Goal: Task Accomplishment & Management: Manage account settings

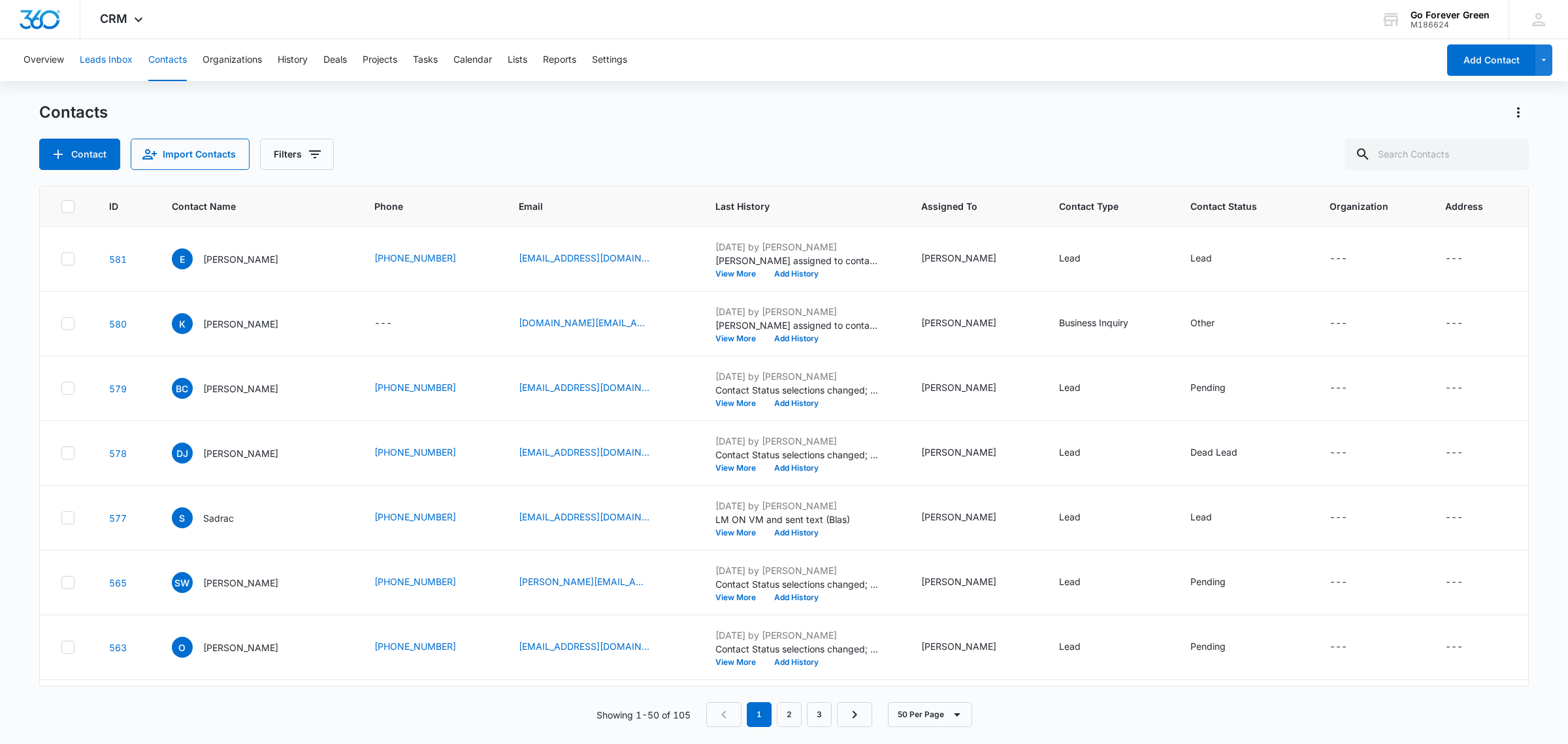
click at [98, 57] on button "Leads Inbox" at bounding box center [106, 60] width 53 height 42
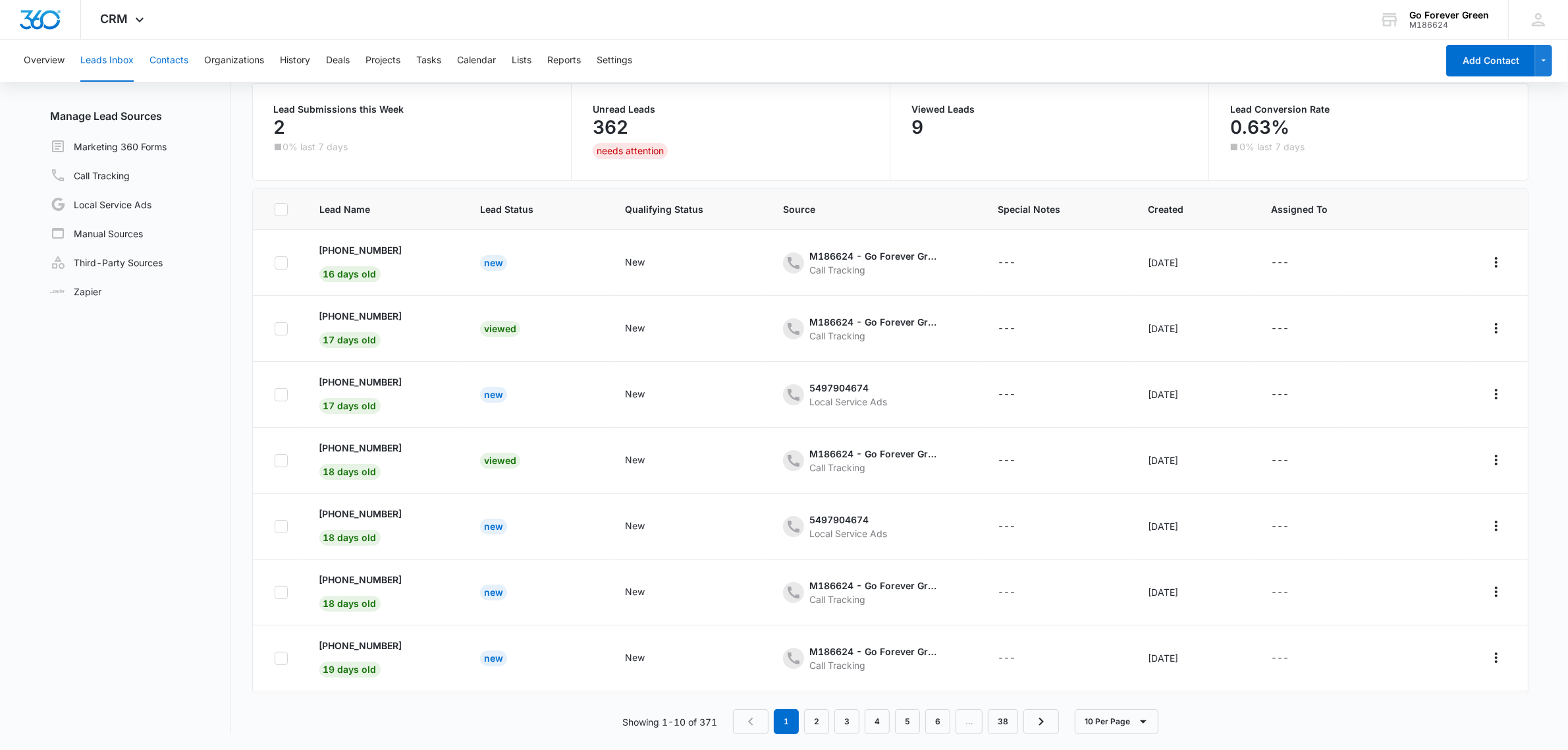
click at [174, 56] on button "Contacts" at bounding box center [168, 60] width 39 height 42
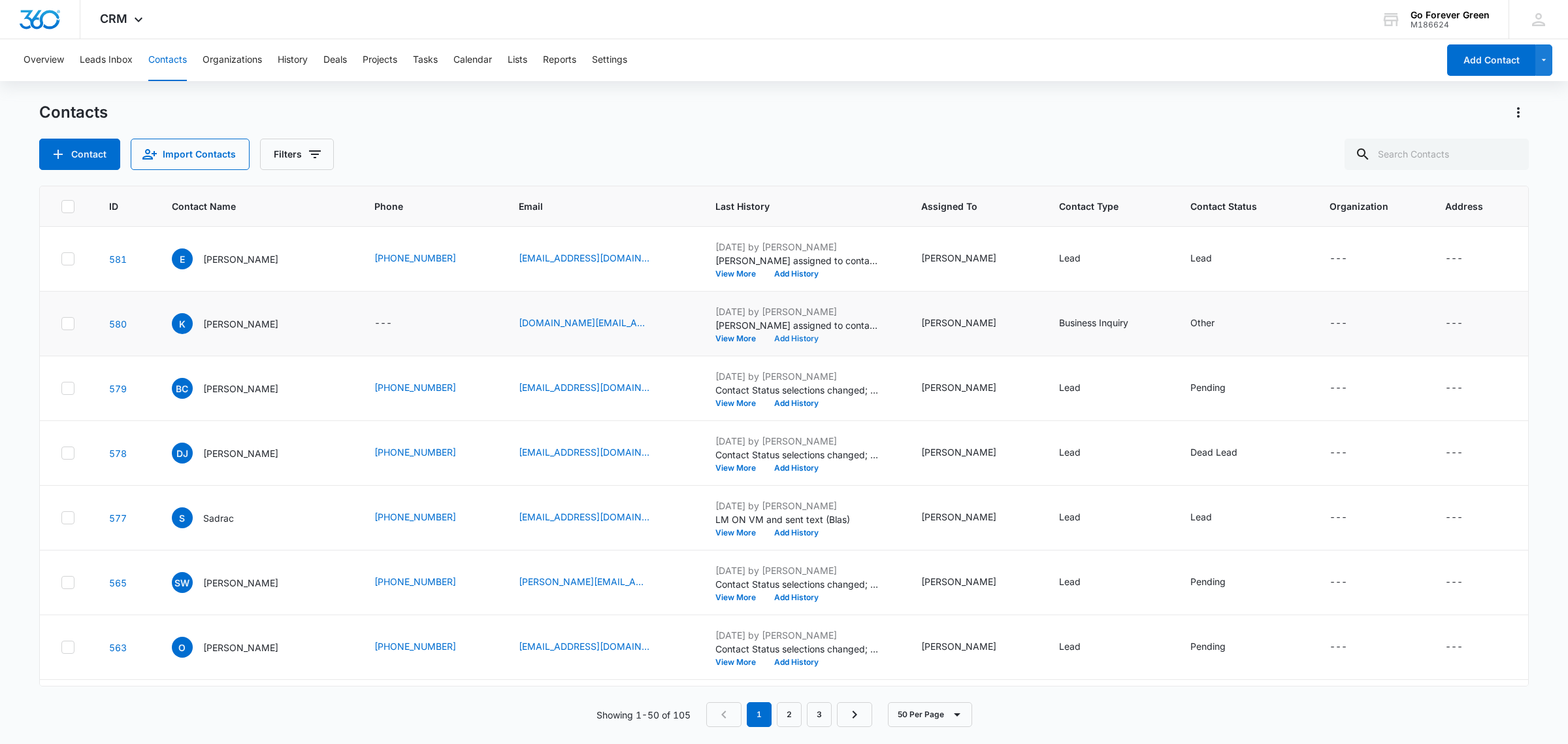
click at [807, 340] on button "Add History" at bounding box center [796, 338] width 63 height 8
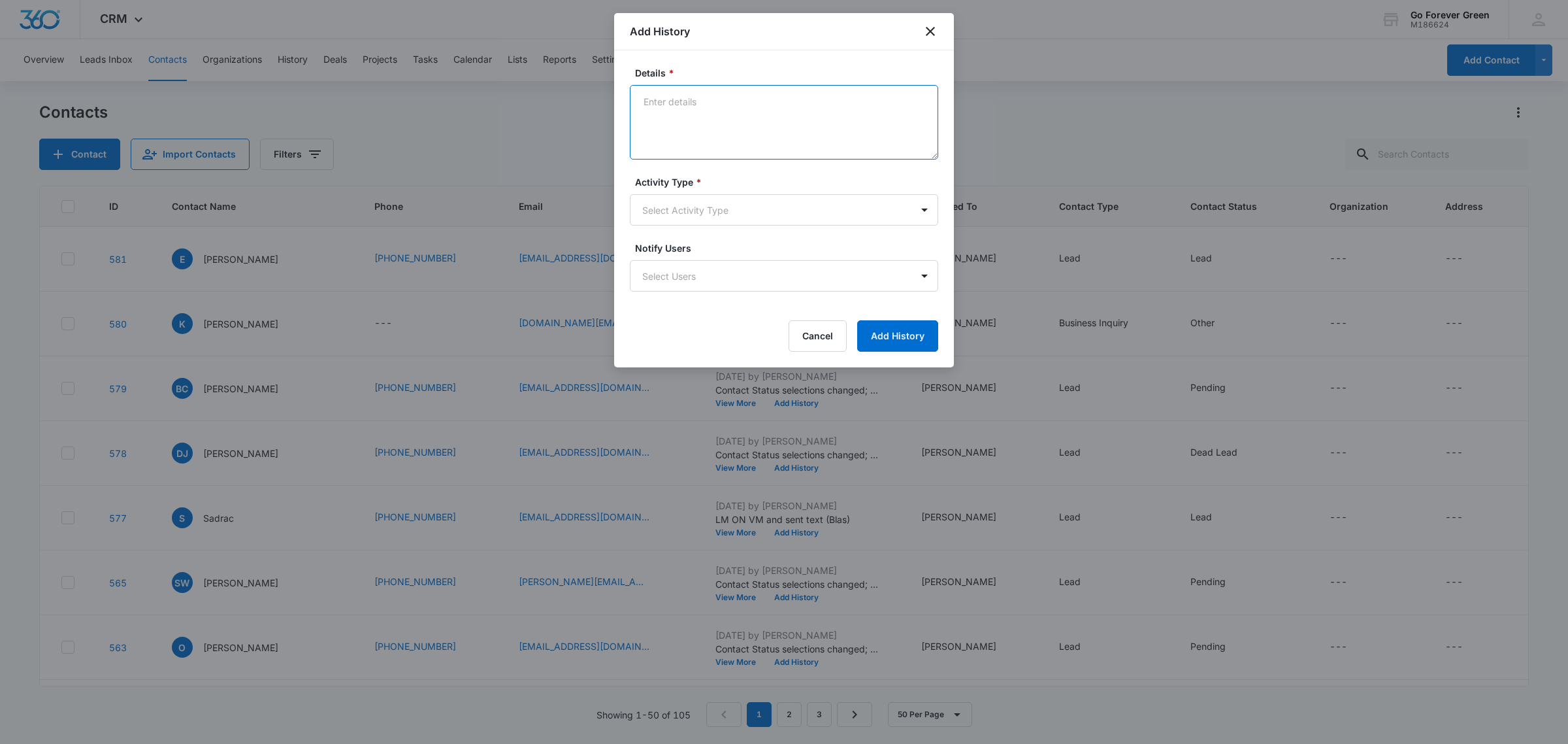
click at [751, 114] on textarea "Details *" at bounding box center [784, 122] width 308 height 74
click at [645, 97] on textarea "M ON VM" at bounding box center [784, 122] width 308 height 74
type textarea "LM ON VM"
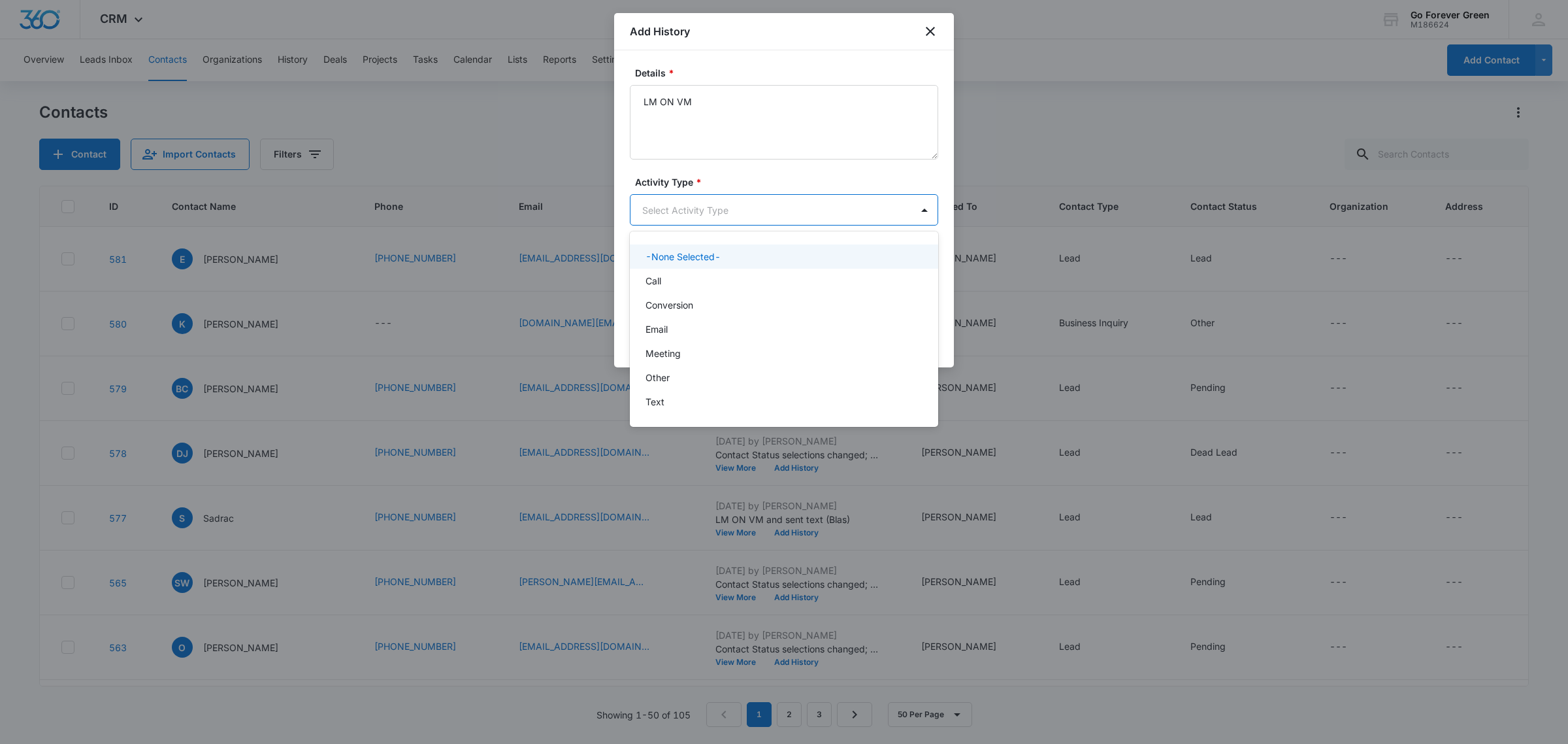
click at [716, 204] on body "CRM Apps Reputation Forms CRM Email Payments POS Ads Intelligence Brand Setting…" at bounding box center [784, 372] width 1568 height 744
click at [713, 288] on div "Call" at bounding box center [784, 280] width 308 height 24
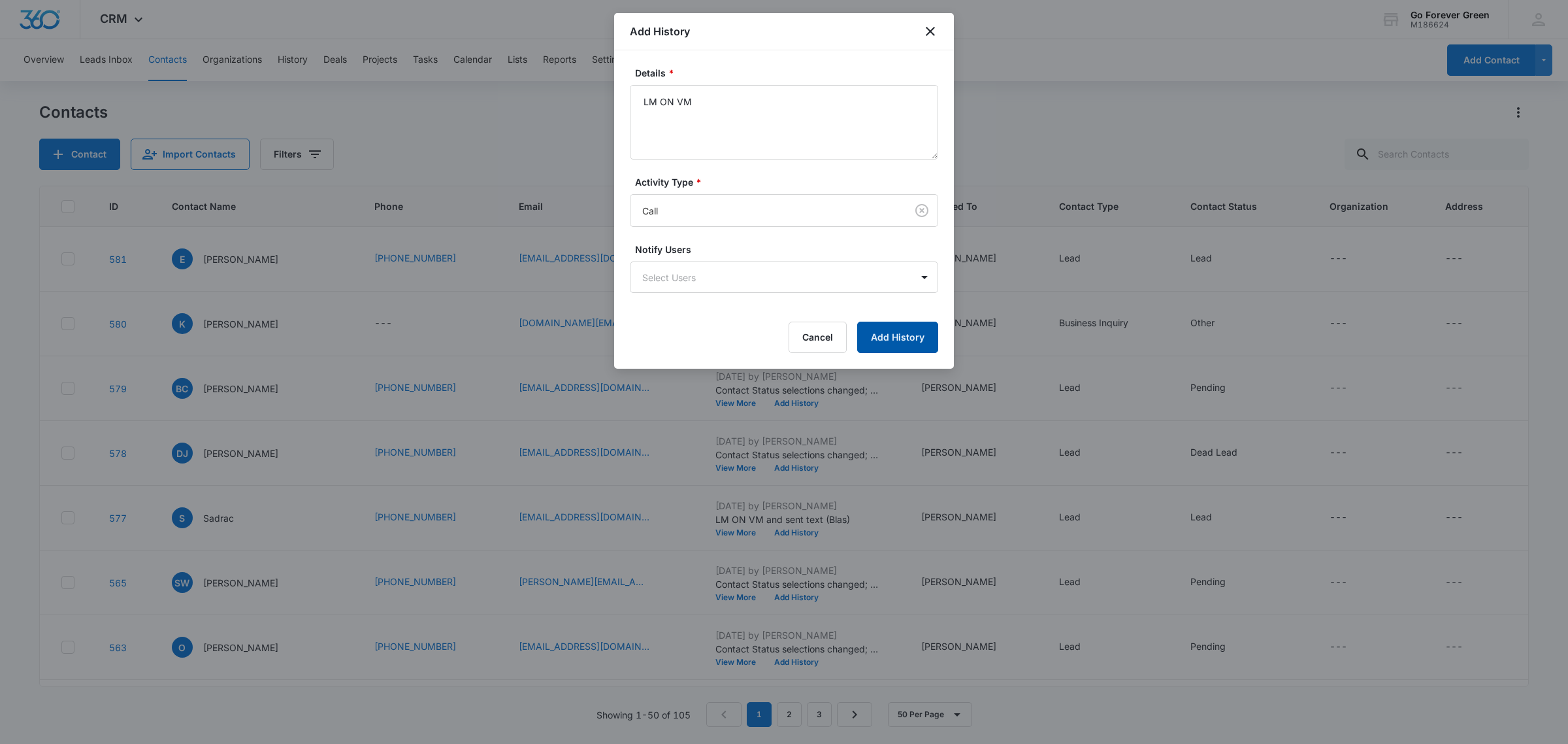
click at [903, 343] on button "Add History" at bounding box center [897, 337] width 81 height 32
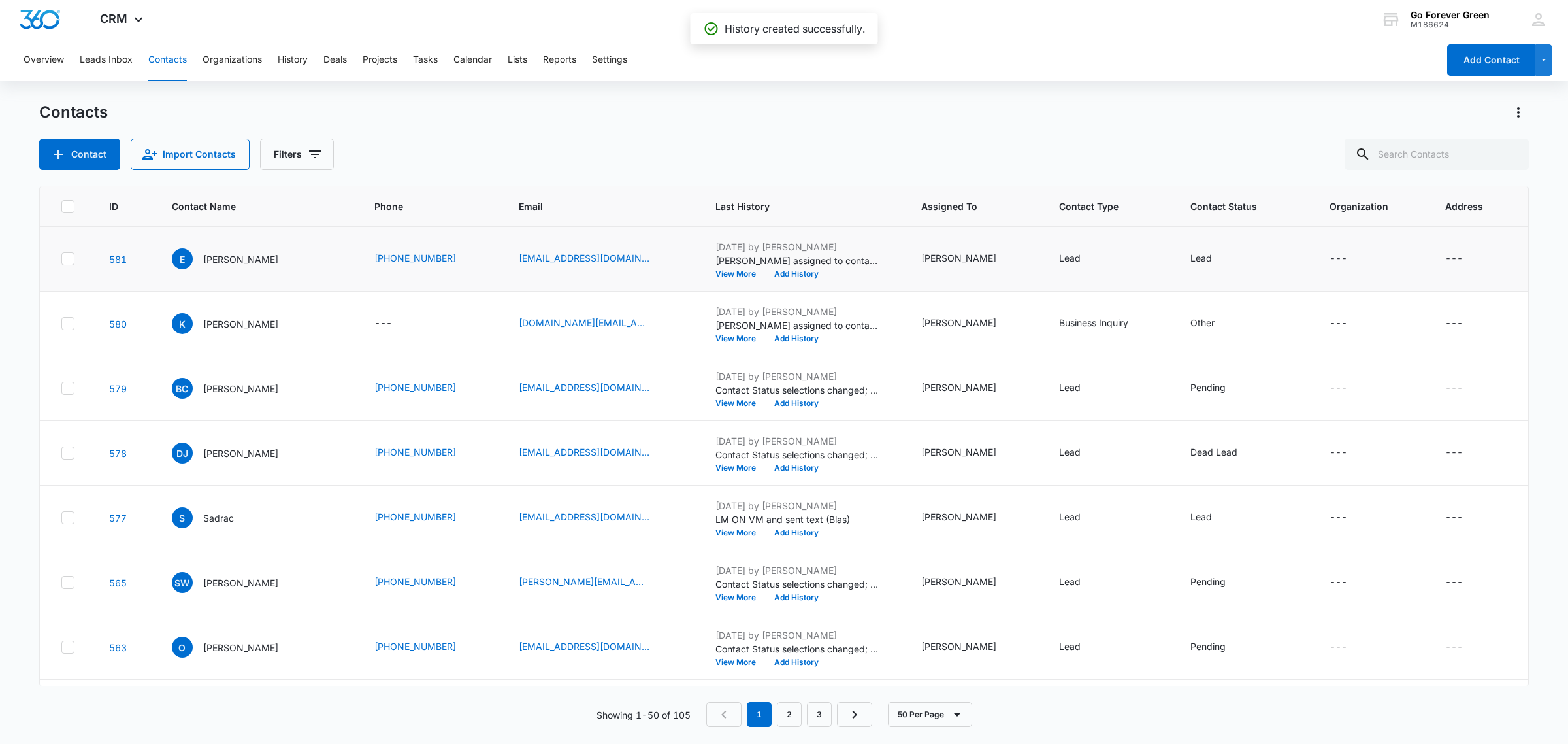
drag, startPoint x: 635, startPoint y: 255, endPoint x: 501, endPoint y: 258, distance: 134.0
click at [498, 258] on tr "581 E [PERSON_NAME] [PHONE_NUMBER] [EMAIL_ADDRESS][DOMAIN_NAME] [DATE] by [PERS…" at bounding box center [784, 259] width 1488 height 65
drag, startPoint x: 514, startPoint y: 255, endPoint x: 627, endPoint y: 263, distance: 113.3
click at [627, 263] on td "[EMAIL_ADDRESS][DOMAIN_NAME]" at bounding box center [601, 259] width 197 height 65
copy link "[EMAIL_ADDRESS][DOMAIN_NAME]"
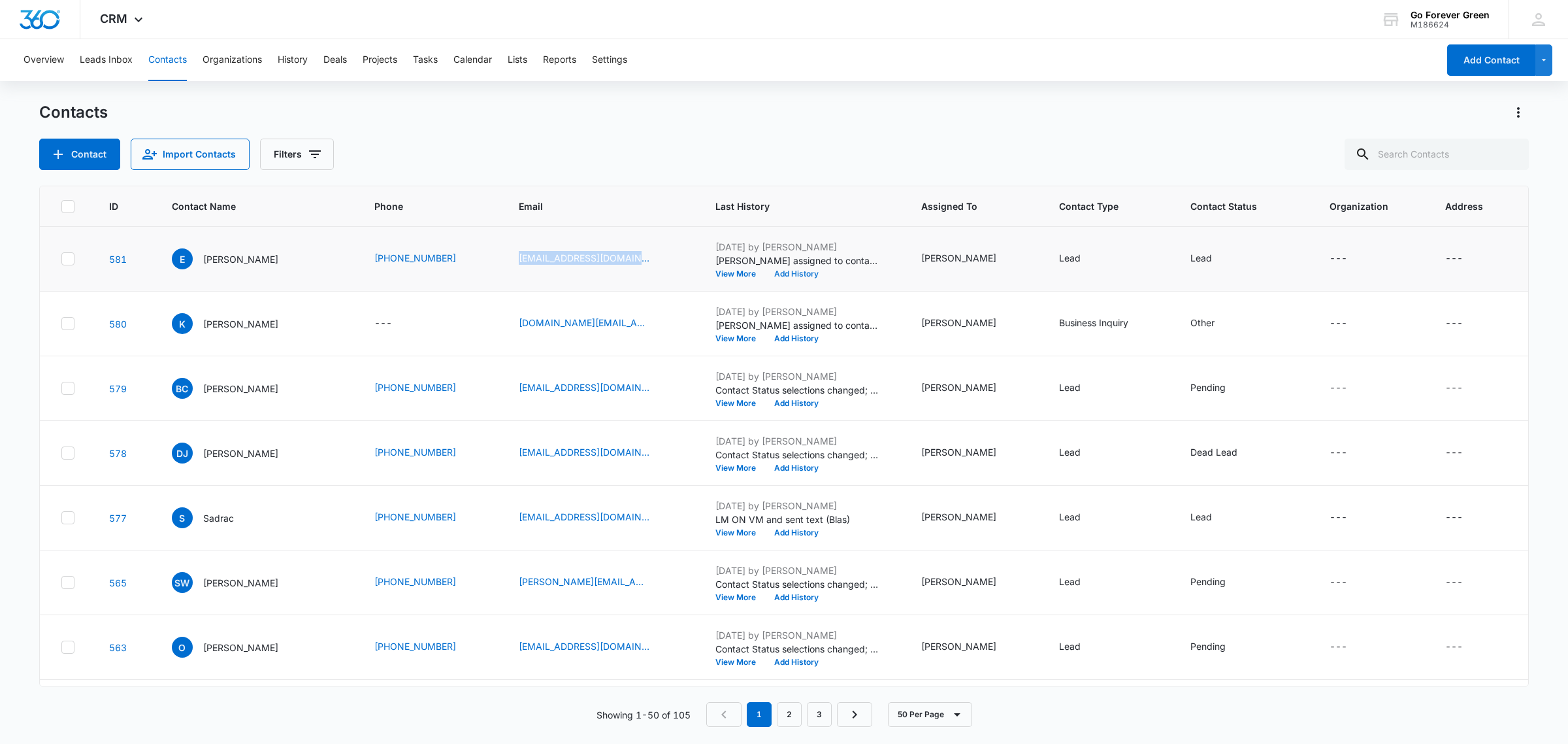
click at [801, 275] on button "Add History" at bounding box center [796, 274] width 63 height 8
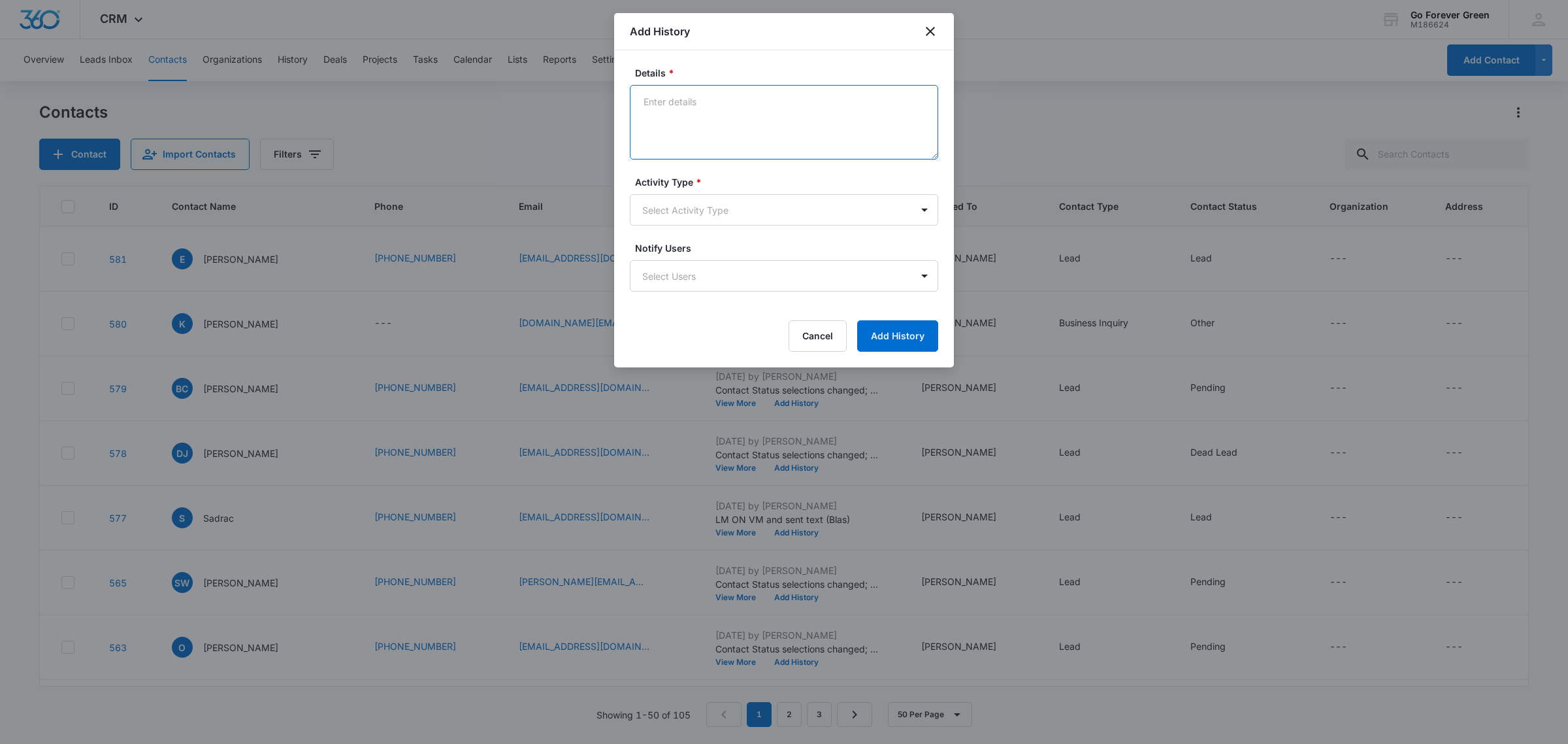
click at [749, 116] on textarea "Details *" at bounding box center [784, 122] width 308 height 74
type textarea "sent email per customer request"
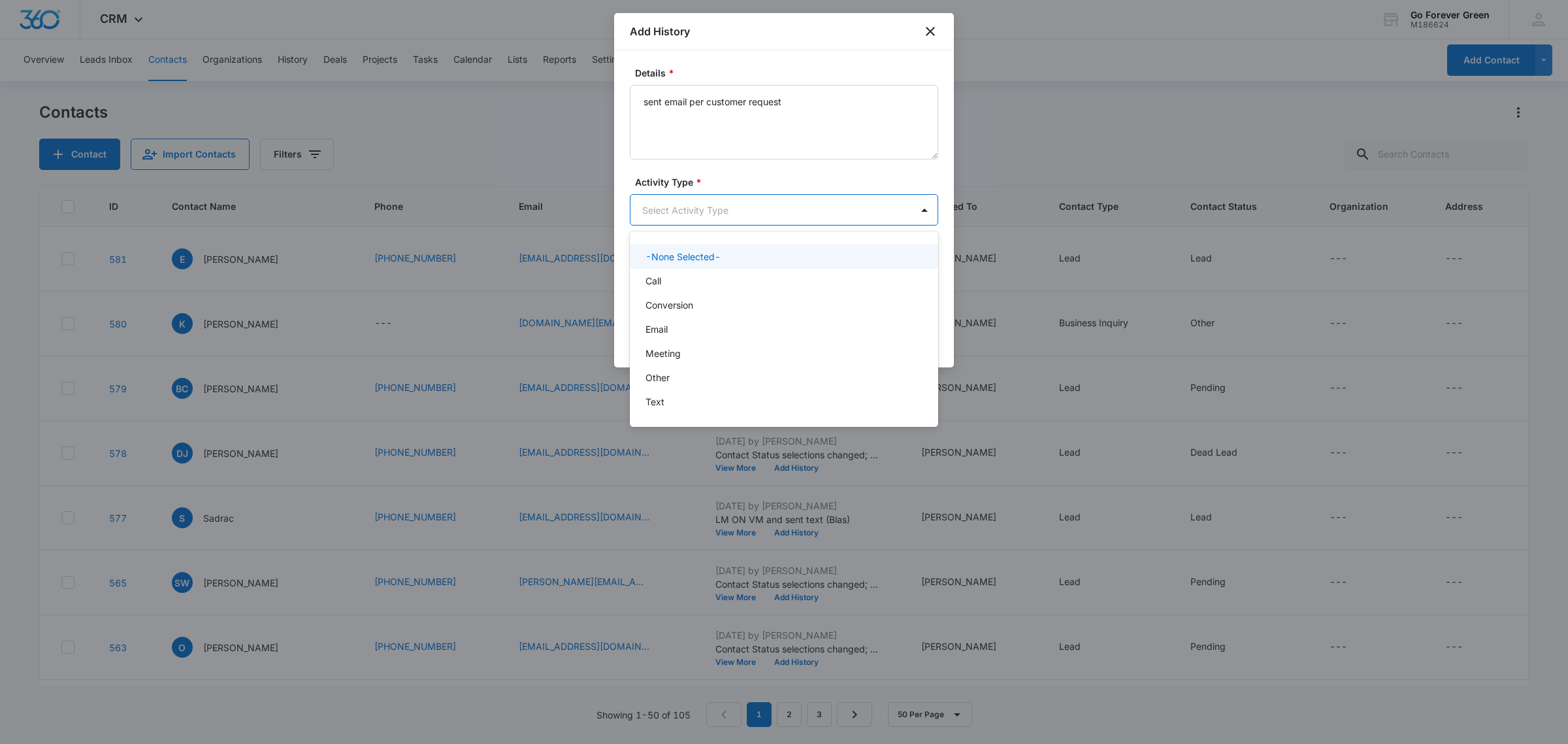
click at [721, 209] on body "CRM Apps Reputation Forms CRM Email Payments POS Ads Intelligence Brand Setting…" at bounding box center [784, 372] width 1568 height 744
click at [697, 332] on div "Email" at bounding box center [783, 329] width 274 height 14
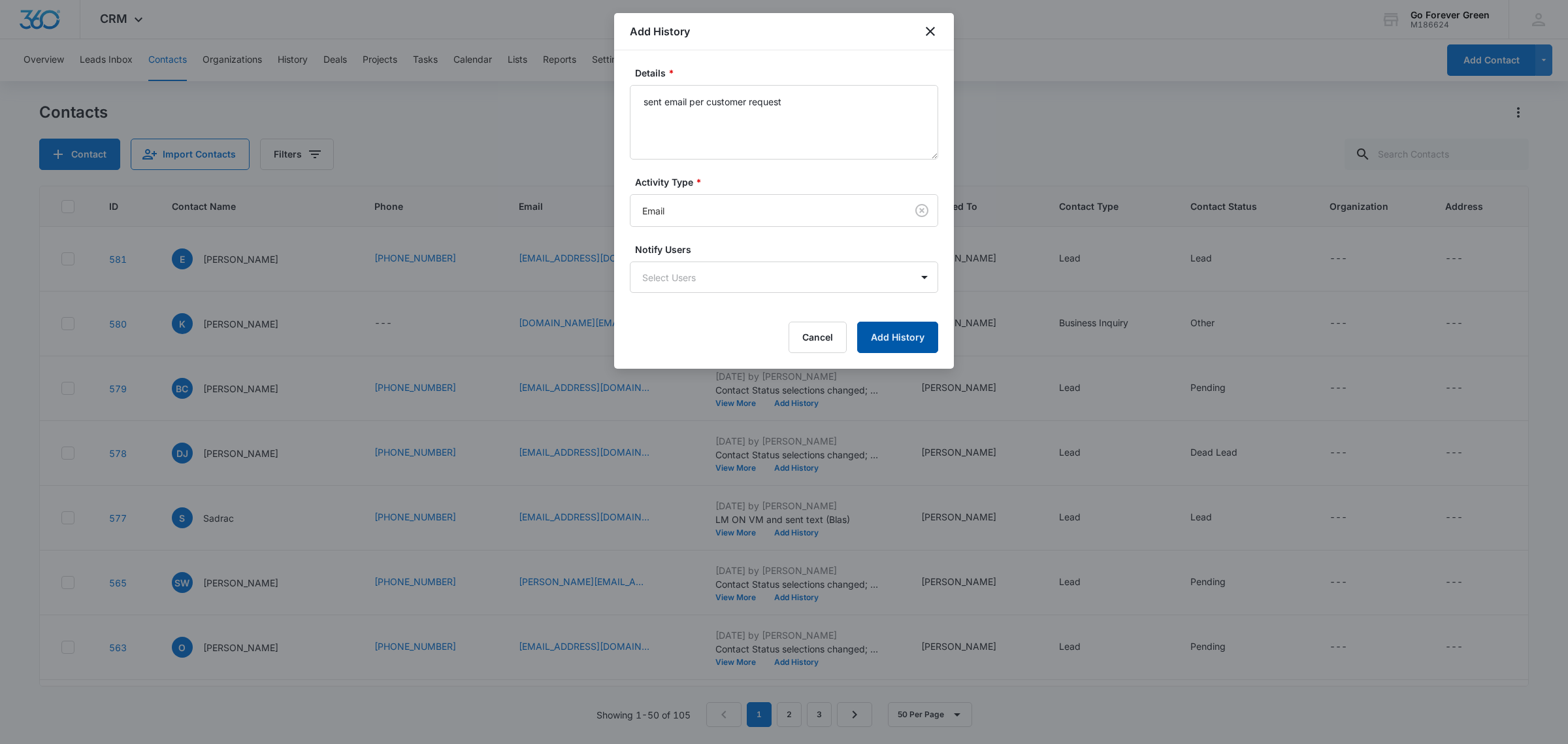
click at [901, 348] on button "Add History" at bounding box center [897, 337] width 81 height 32
